Goal: Task Accomplishment & Management: Manage account settings

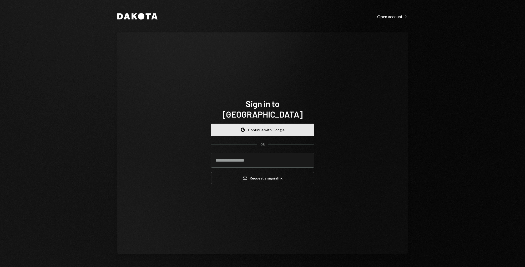
click at [286, 123] on button "Google Continue with Google" at bounding box center [262, 129] width 103 height 12
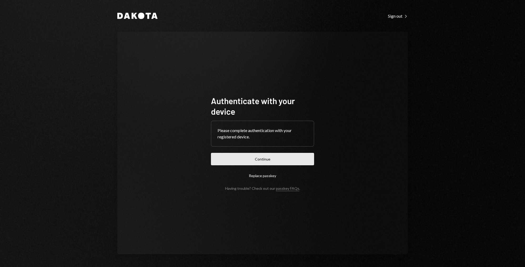
click at [266, 158] on button "Continue" at bounding box center [262, 159] width 103 height 12
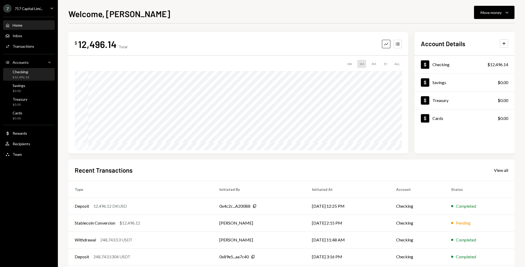
click at [29, 79] on div "Checking $12,496.14" at bounding box center [28, 74] width 47 height 10
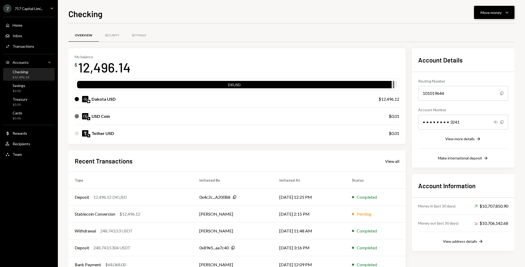
click at [494, 12] on div "Move money" at bounding box center [491, 13] width 21 height 6
click at [474, 71] on div "Swap Swap stablecoins" at bounding box center [486, 68] width 53 height 12
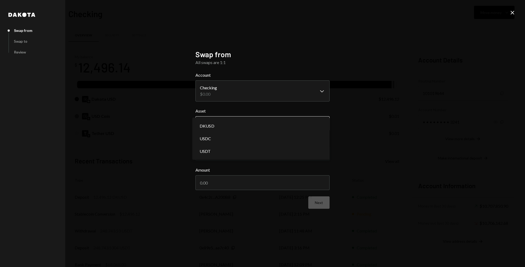
click at [215, 128] on body "7 717 Capital Limi... Caret Down Home Home Inbox Inbox Activities Transactions …" at bounding box center [262, 133] width 525 height 267
click at [211, 126] on body "7 717 Capital Limi... Caret Down Home Home Inbox Inbox Activities Transactions …" at bounding box center [262, 133] width 525 height 267
select select "*****"
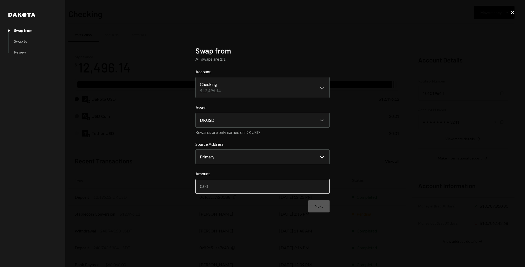
drag, startPoint x: 251, startPoint y: 189, endPoint x: 292, endPoint y: 189, distance: 41.1
click at [251, 189] on input "Amount" at bounding box center [263, 186] width 134 height 15
click at [320, 207] on button "Next" at bounding box center [318, 206] width 21 height 12
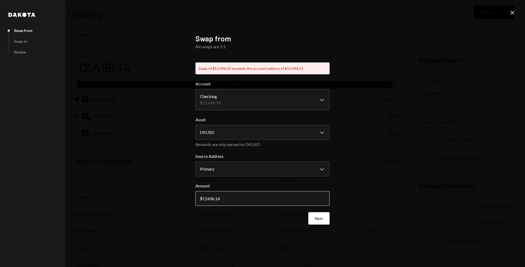
click at [246, 201] on input "12496.14" at bounding box center [263, 198] width 134 height 15
drag, startPoint x: 224, startPoint y: 200, endPoint x: 139, endPoint y: 190, distance: 85.9
click at [144, 190] on div "**********" at bounding box center [262, 133] width 525 height 267
type input "3000"
click at [325, 216] on button "Next" at bounding box center [318, 218] width 21 height 12
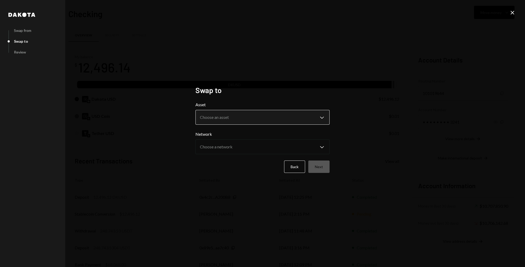
click at [238, 116] on body "7 717 Capital Limi... Caret Down Home Home Inbox Inbox Activities Transactions …" at bounding box center [262, 133] width 525 height 267
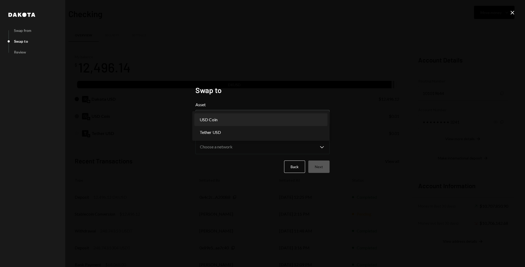
select select "****"
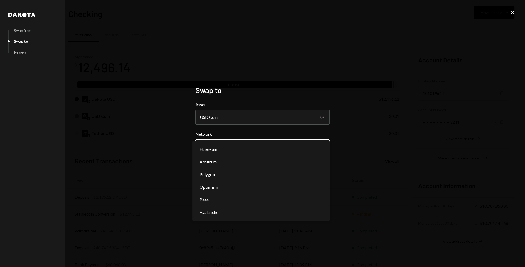
click at [251, 150] on body "7 717 Capital Limi... Caret Down Home Home Inbox Inbox Activities Transactions …" at bounding box center [262, 133] width 525 height 267
select select "**********"
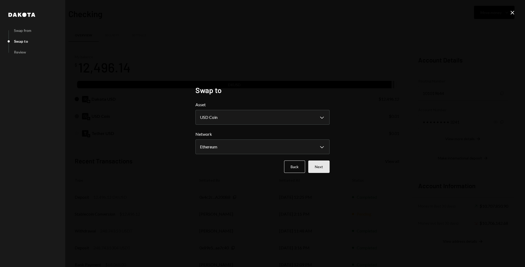
click at [320, 165] on button "Next" at bounding box center [318, 166] width 21 height 12
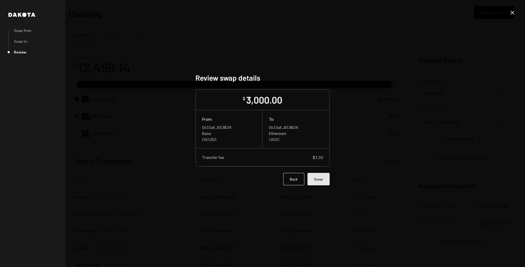
click at [321, 181] on button "Swap" at bounding box center [319, 179] width 22 height 12
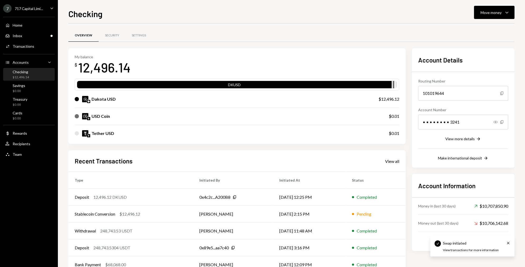
click at [312, 63] on div "My balance $ 12,496.14" at bounding box center [237, 64] width 325 height 21
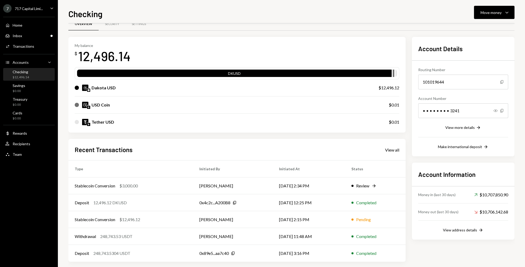
scroll to position [16, 0]
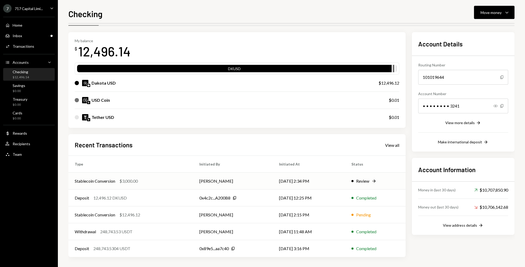
click at [161, 180] on div "Stablecoin Conversion $3,000.00" at bounding box center [131, 181] width 112 height 6
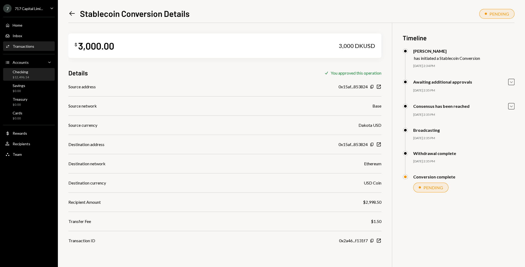
click at [20, 78] on div "$12,496.14" at bounding box center [21, 77] width 16 height 4
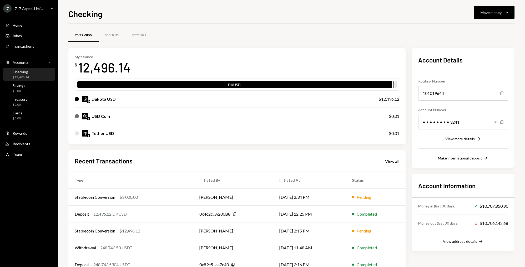
click at [191, 57] on div "My balance $ 12,496.14" at bounding box center [237, 64] width 325 height 21
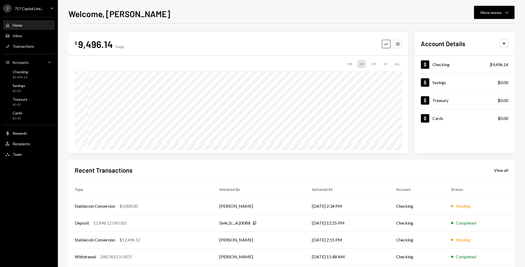
click at [20, 11] on div "717 Capital Limi..." at bounding box center [29, 8] width 28 height 4
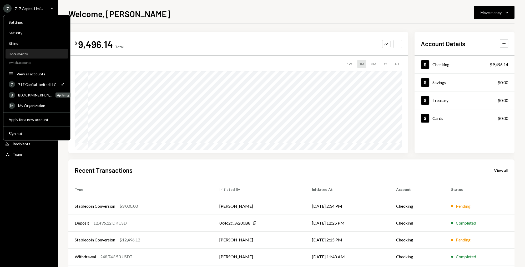
click at [19, 53] on div "Documents" at bounding box center [37, 54] width 56 height 4
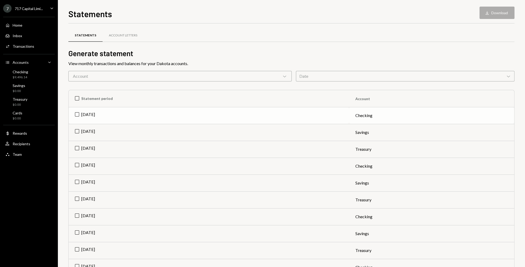
click at [78, 115] on td "[DATE]" at bounding box center [209, 115] width 281 height 17
drag, startPoint x: 78, startPoint y: 165, endPoint x: 81, endPoint y: 164, distance: 2.6
click at [78, 165] on td "[DATE]" at bounding box center [209, 165] width 281 height 17
click at [492, 16] on button "Download Download (2)" at bounding box center [495, 13] width 40 height 12
